Goal: Information Seeking & Learning: Learn about a topic

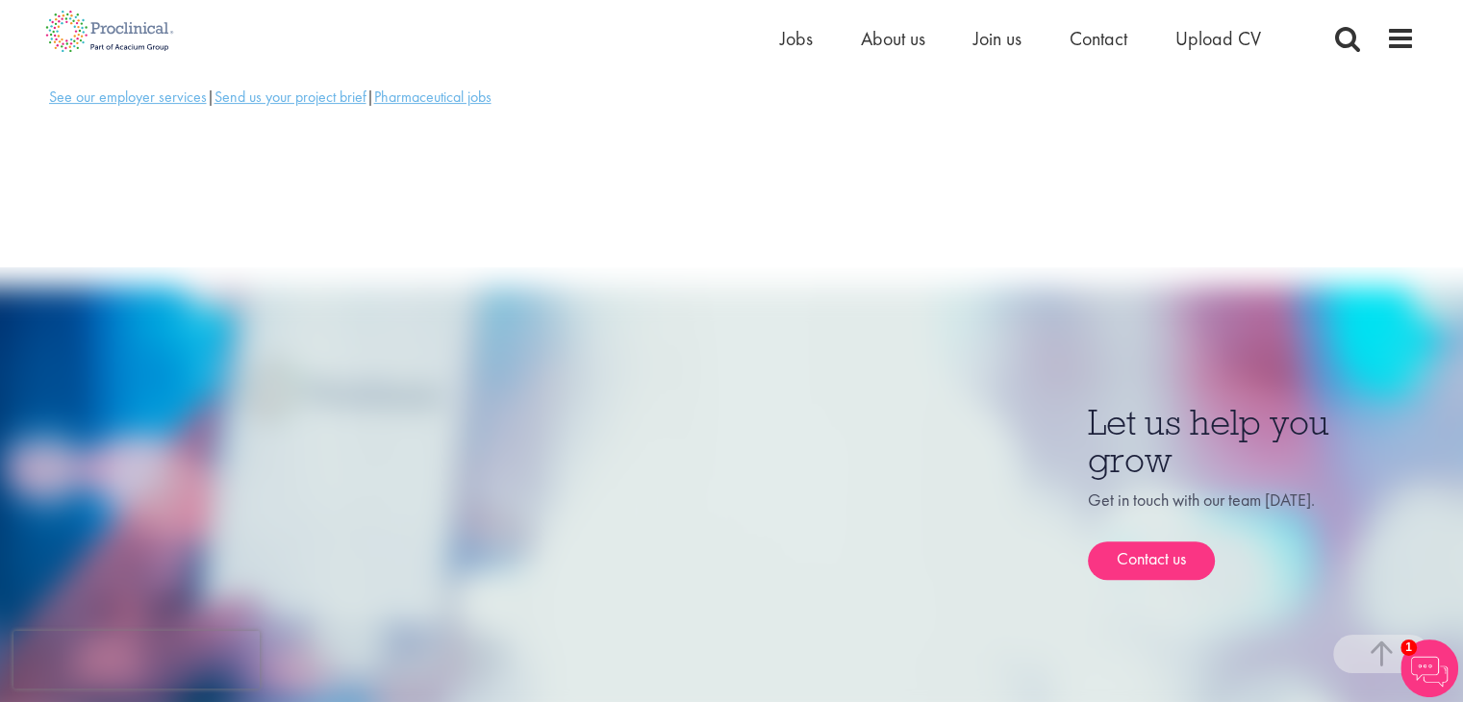
scroll to position [614, 0]
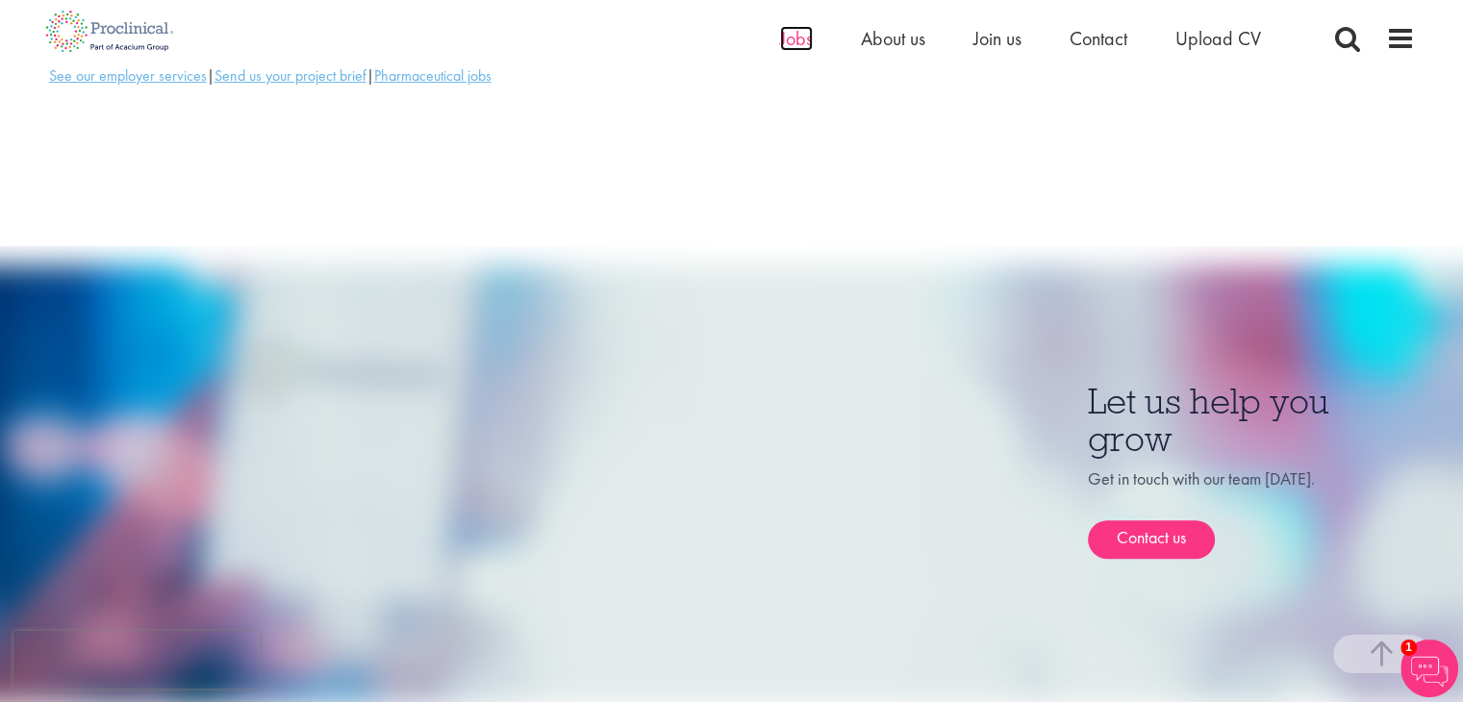
click at [808, 38] on span "Jobs" at bounding box center [796, 38] width 33 height 25
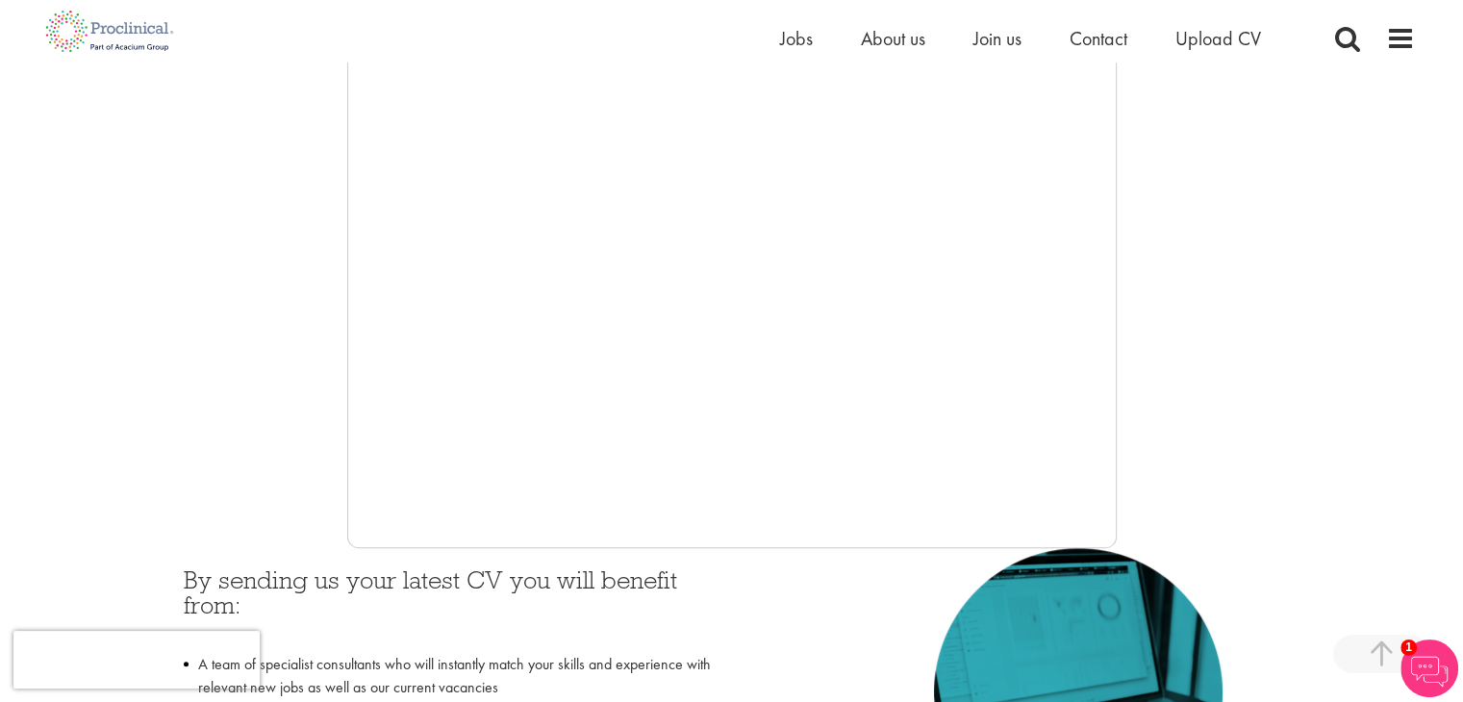
scroll to position [427, 0]
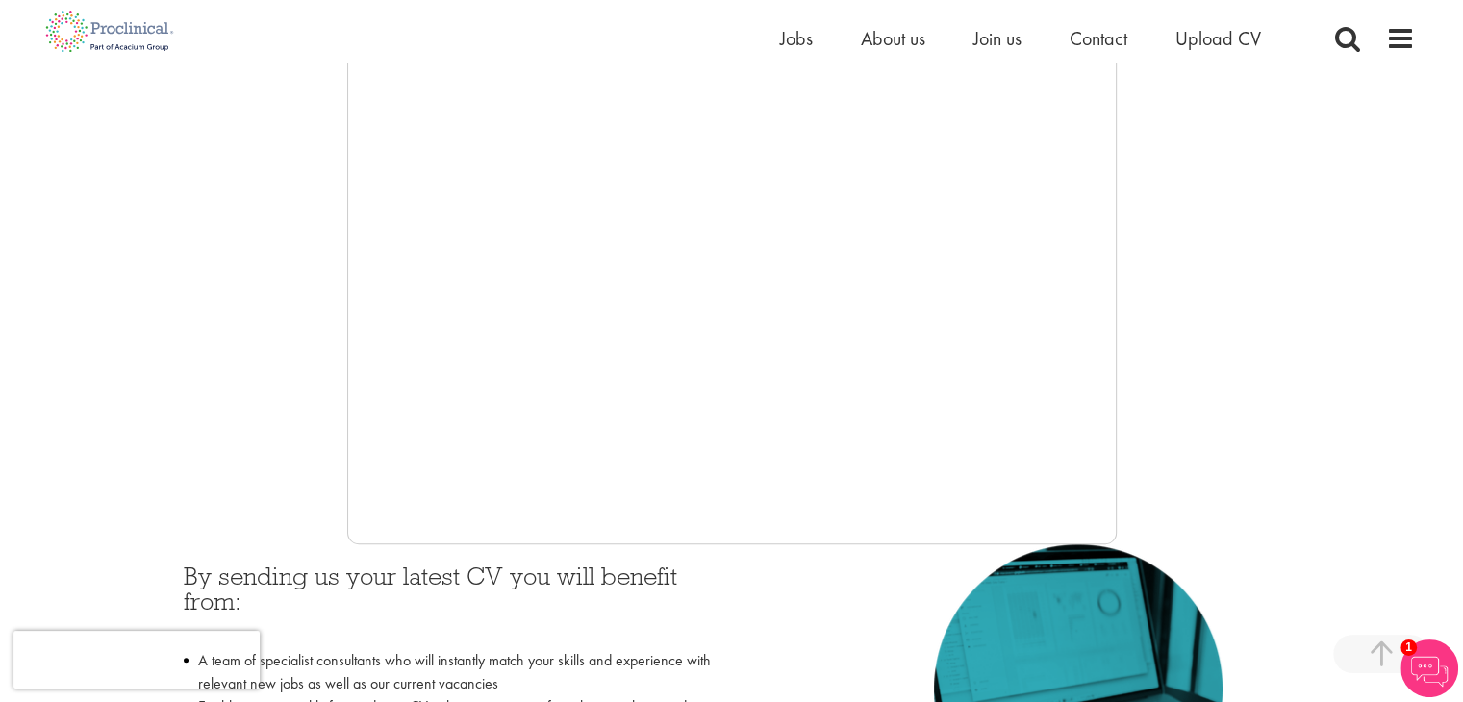
drag, startPoint x: 1477, startPoint y: 117, endPoint x: 1477, endPoint y: 219, distance: 102.0
click at [800, 36] on span "Jobs" at bounding box center [796, 38] width 33 height 25
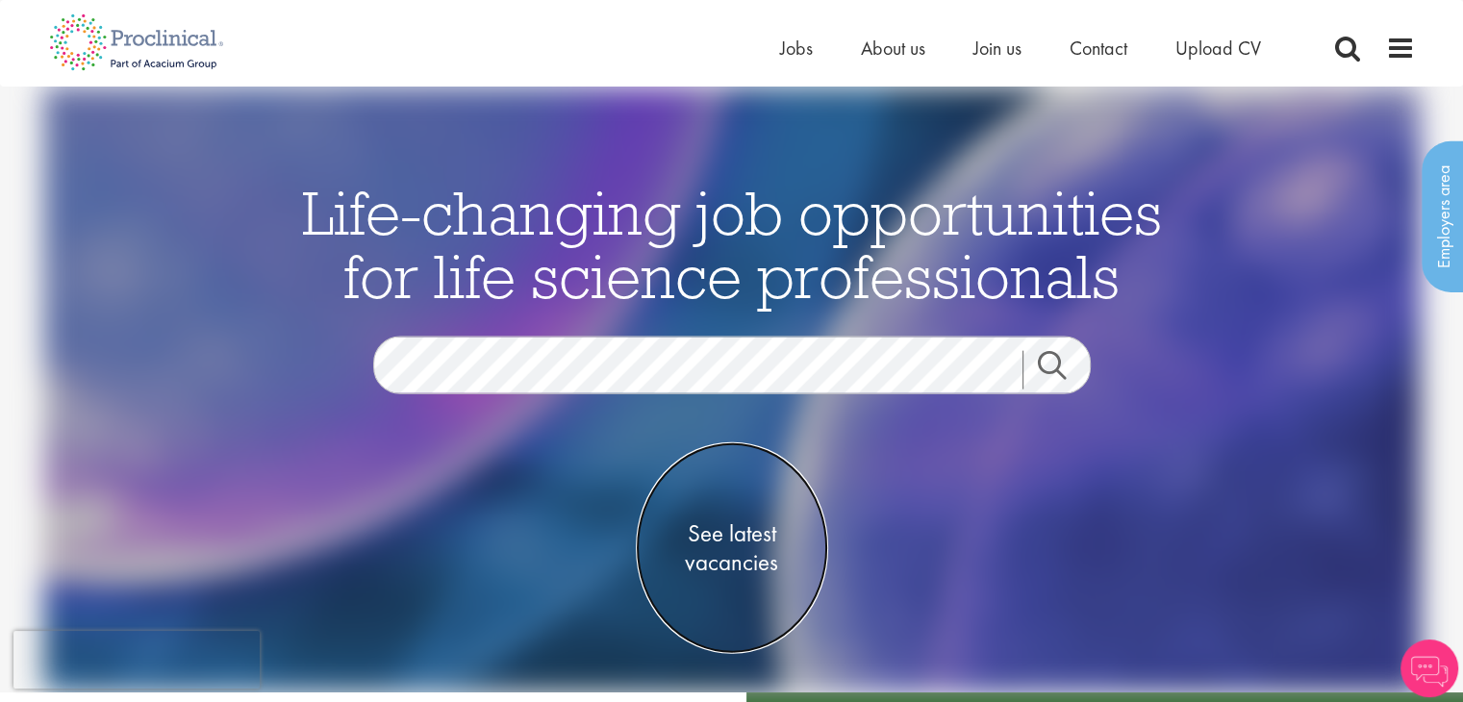
click at [748, 534] on span "See latest vacancies" at bounding box center [732, 548] width 192 height 58
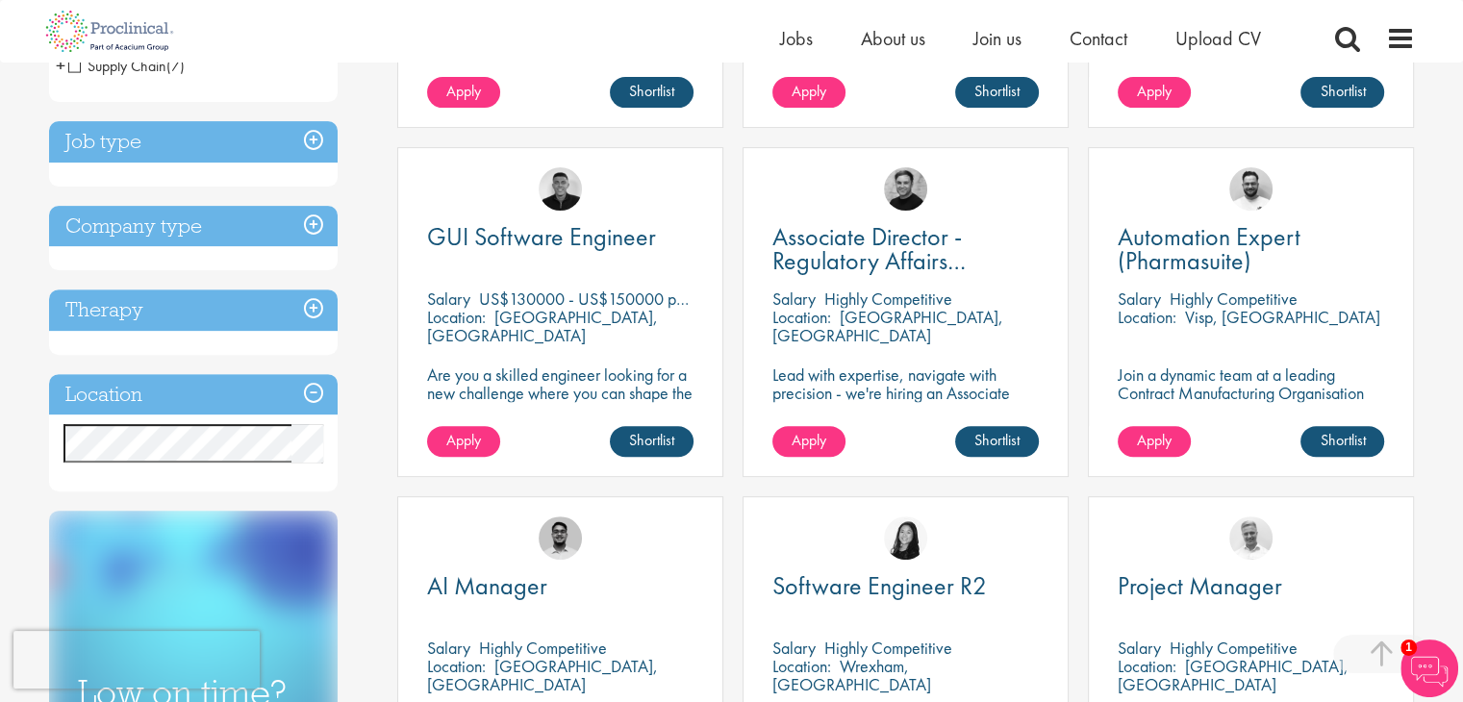
scroll to position [639, 0]
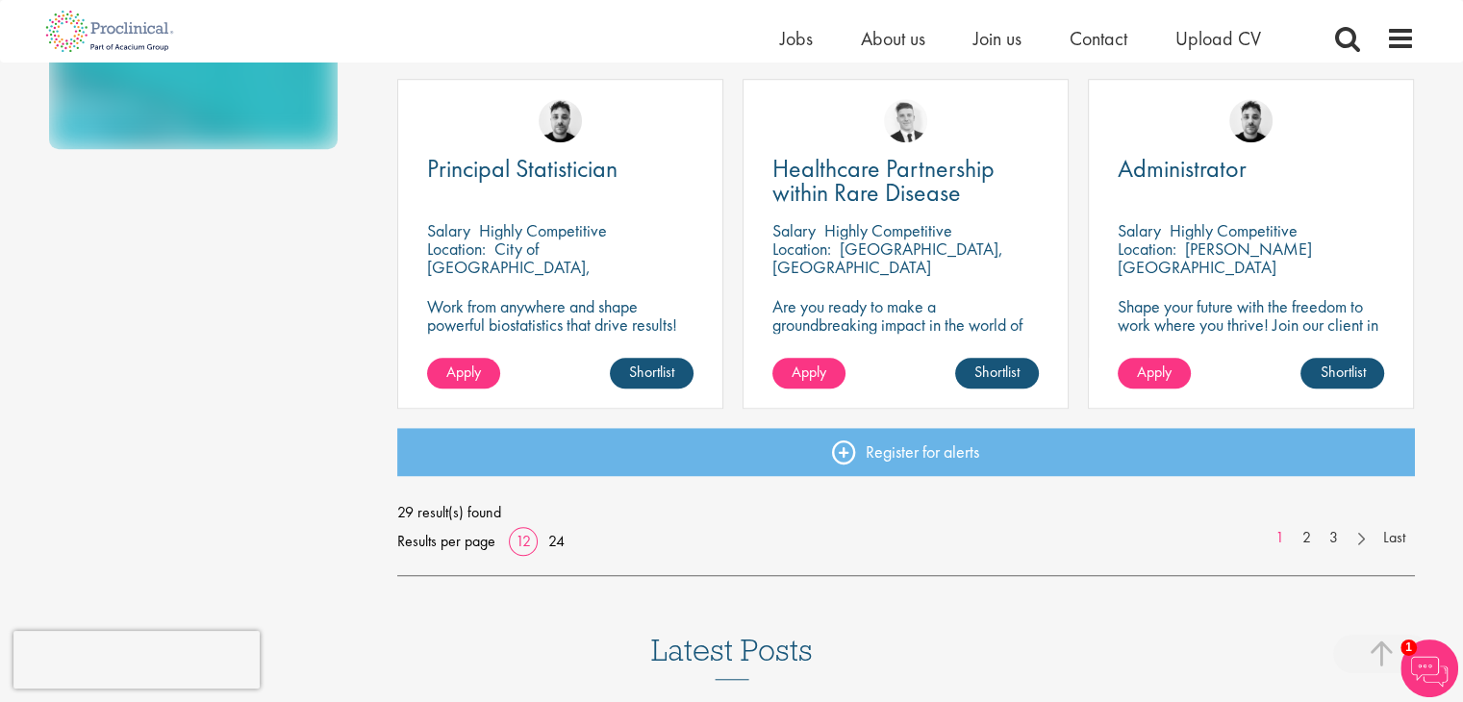
scroll to position [1442, 0]
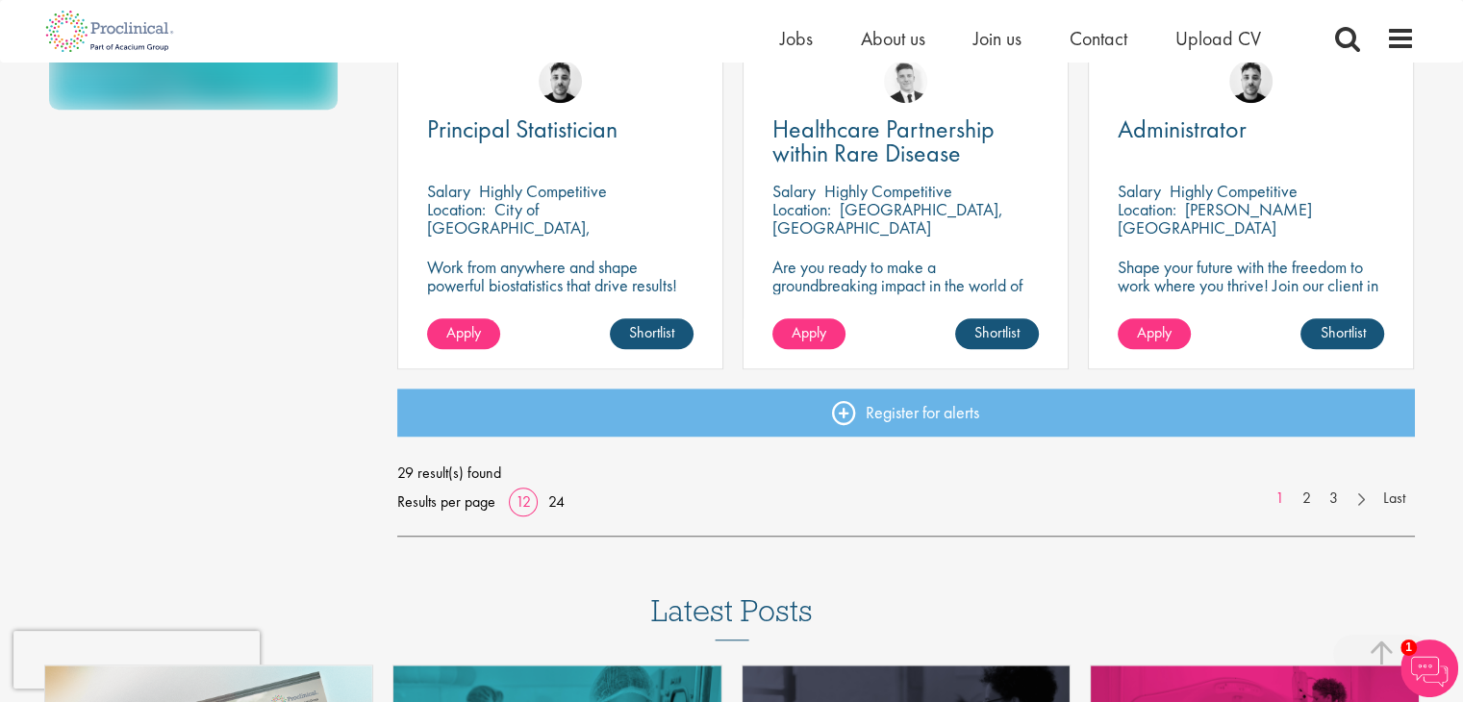
click at [554, 503] on link "24" at bounding box center [557, 502] width 30 height 20
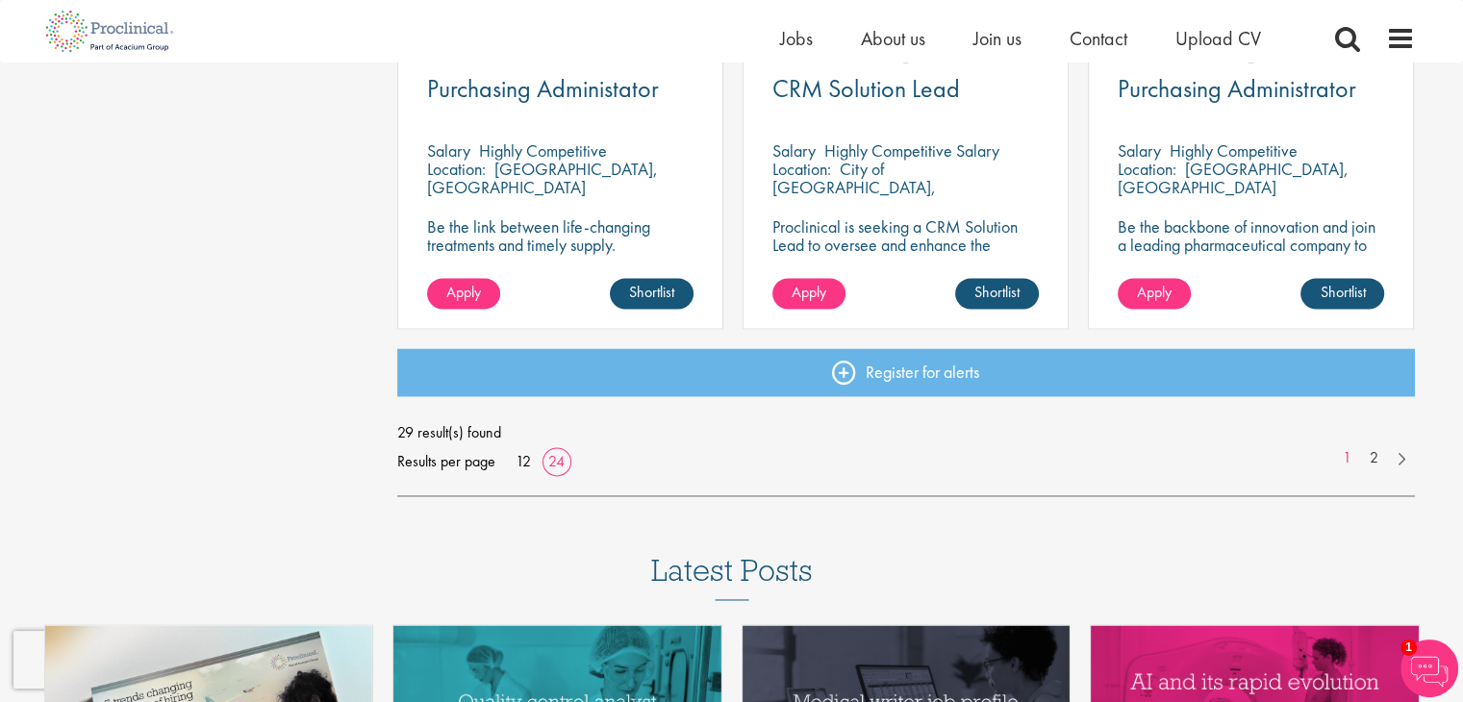
scroll to position [3072, 0]
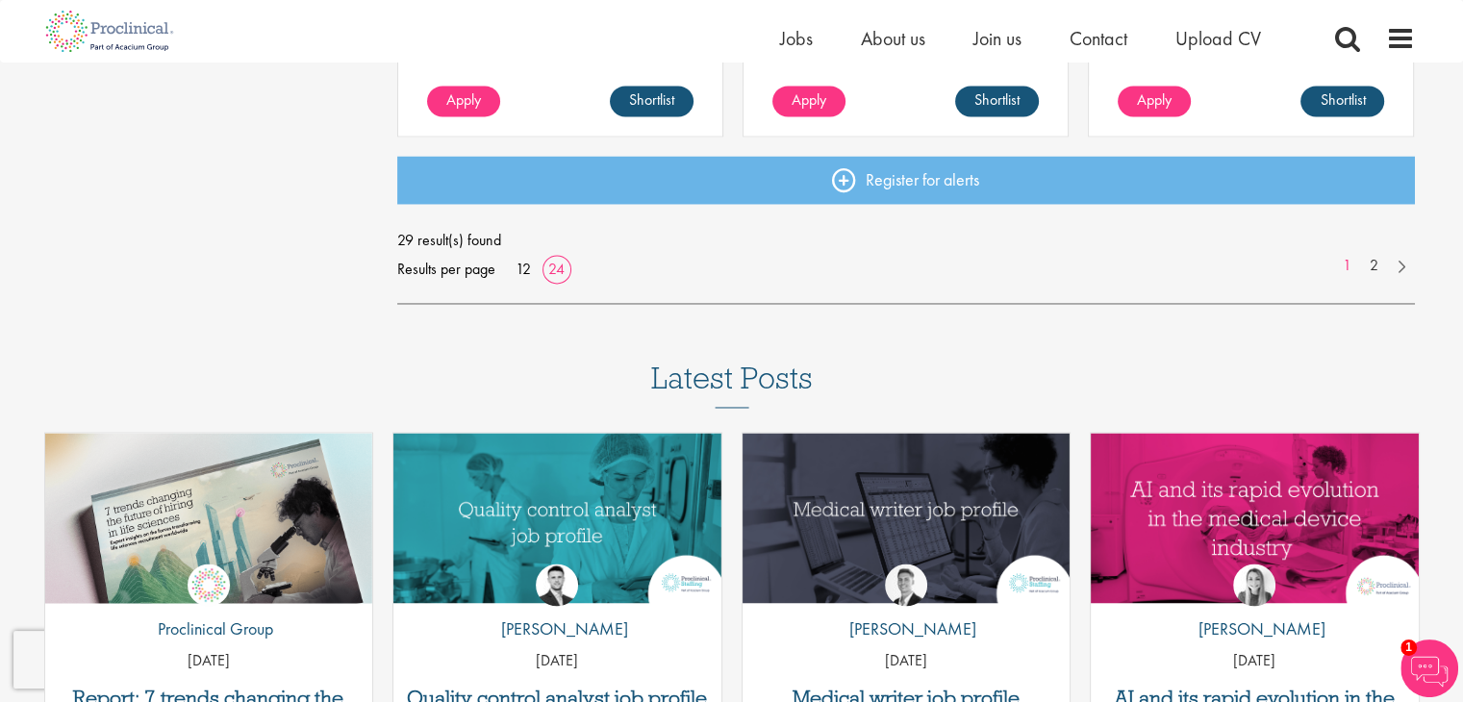
click at [1433, 680] on img at bounding box center [1430, 669] width 58 height 58
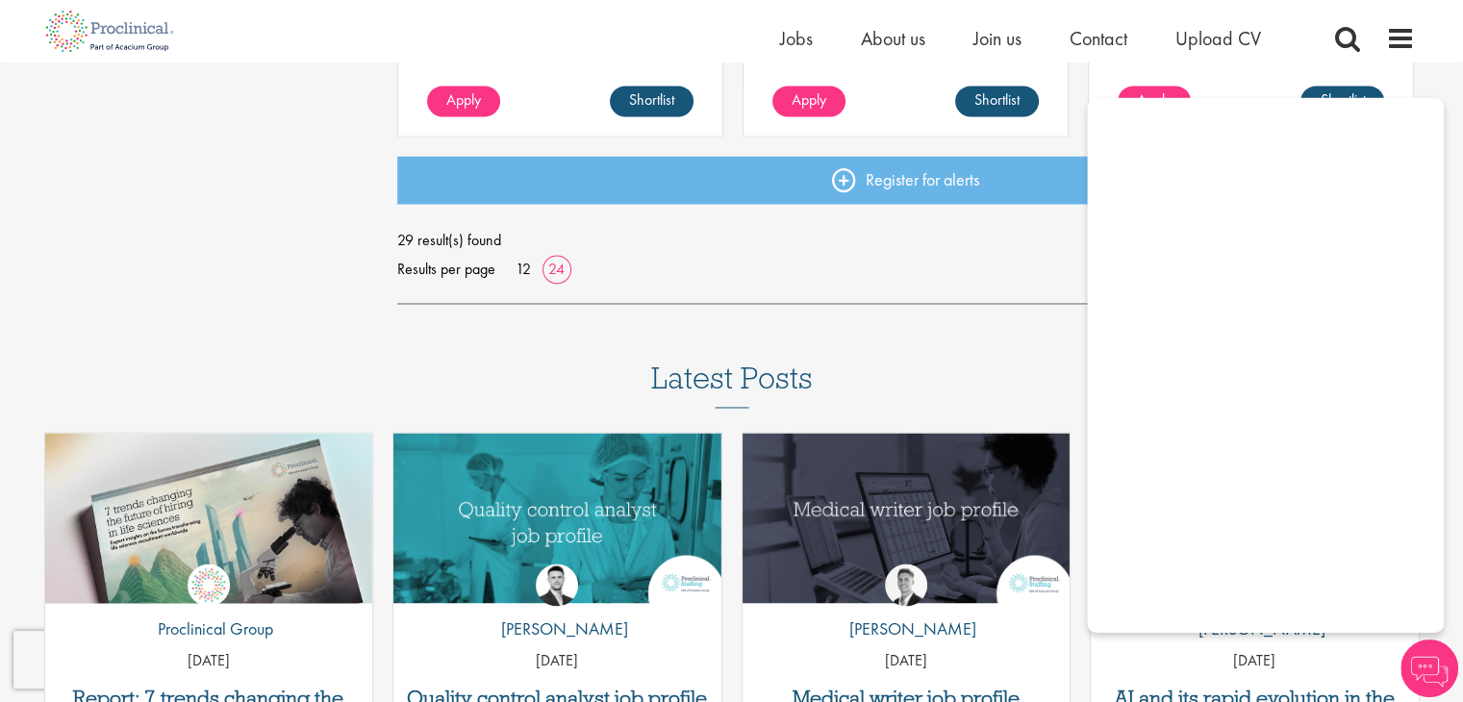
click at [1433, 680] on img at bounding box center [1430, 669] width 58 height 58
